Goal: Find specific page/section: Find specific page/section

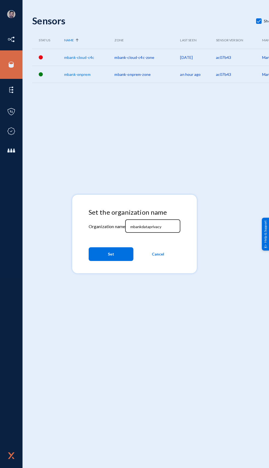
click at [170, 227] on input "mbankdataprivacy" at bounding box center [153, 226] width 47 height 5
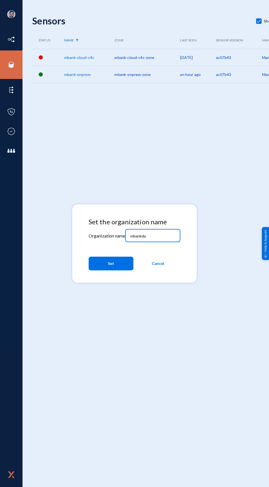
type input "mbankd"
type input "B"
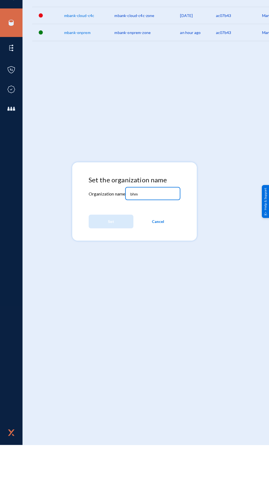
type input "bhm"
click at [102, 270] on button "Set" at bounding box center [110, 263] width 45 height 14
